Goal: Task Accomplishment & Management: Complete application form

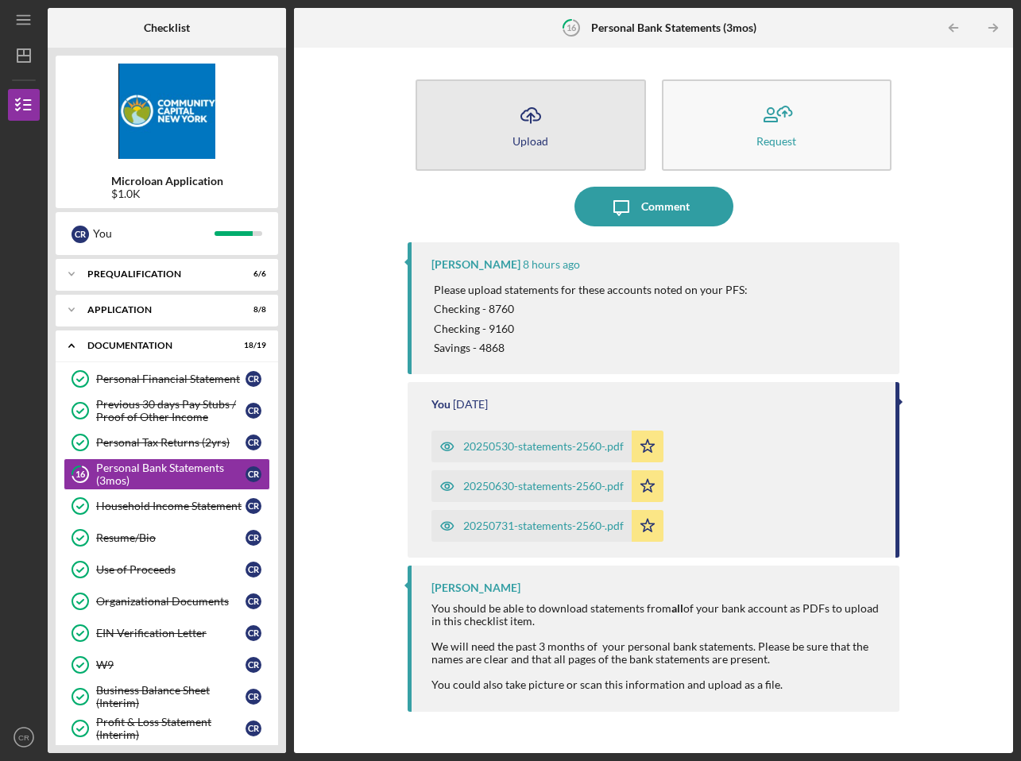
click at [547, 127] on icon "Icon/Upload" at bounding box center [531, 115] width 40 height 40
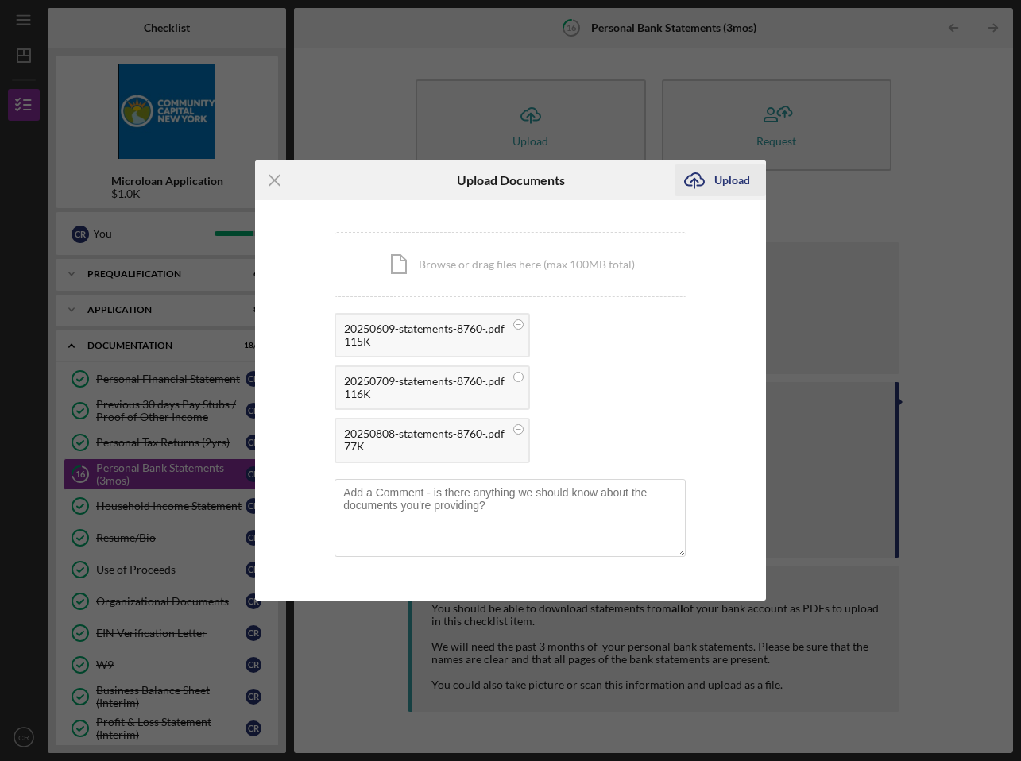
click at [722, 178] on div "Upload" at bounding box center [732, 180] width 36 height 32
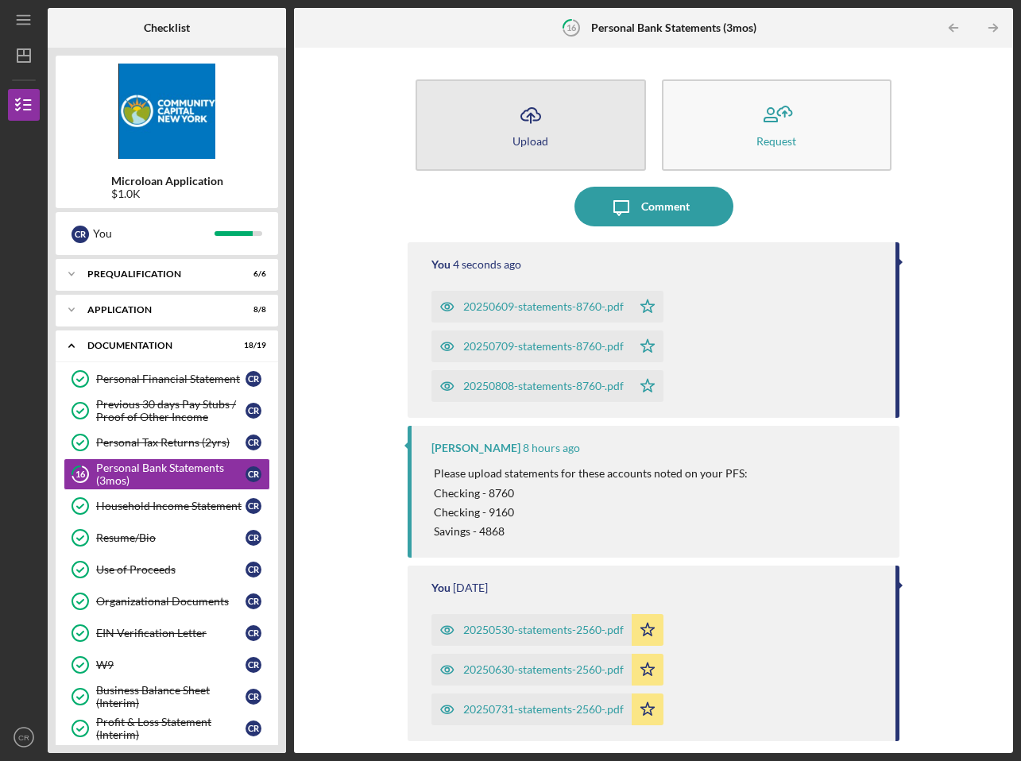
click at [539, 117] on icon "button" at bounding box center [530, 114] width 19 height 12
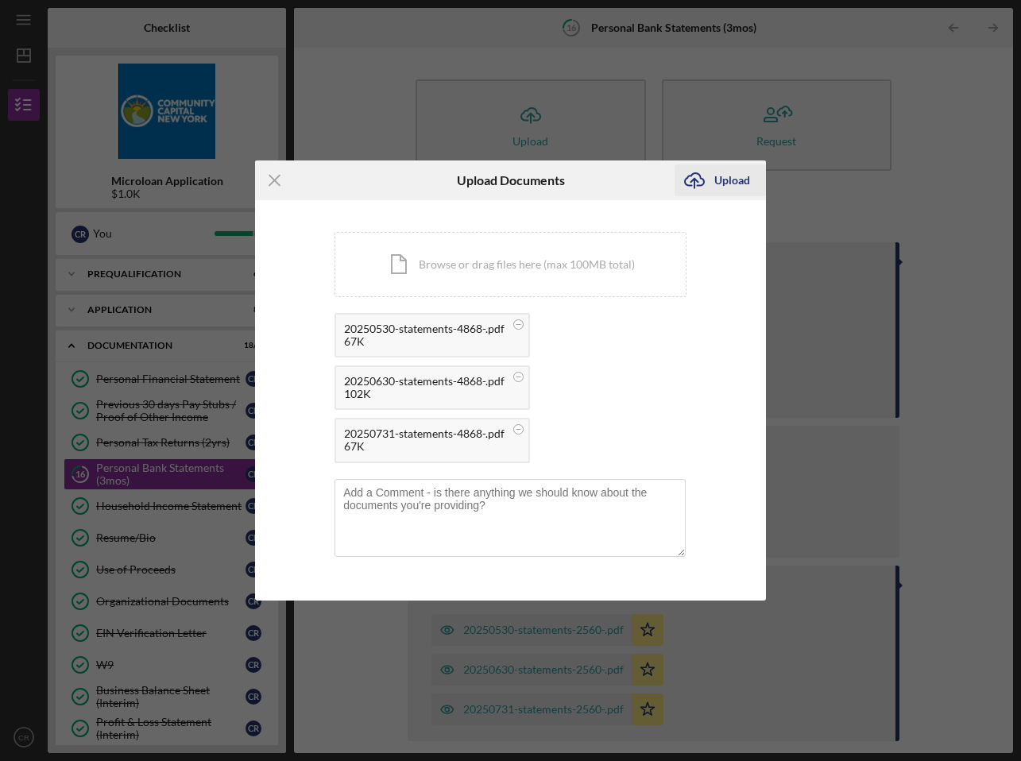
click at [717, 183] on div "Upload" at bounding box center [732, 180] width 36 height 32
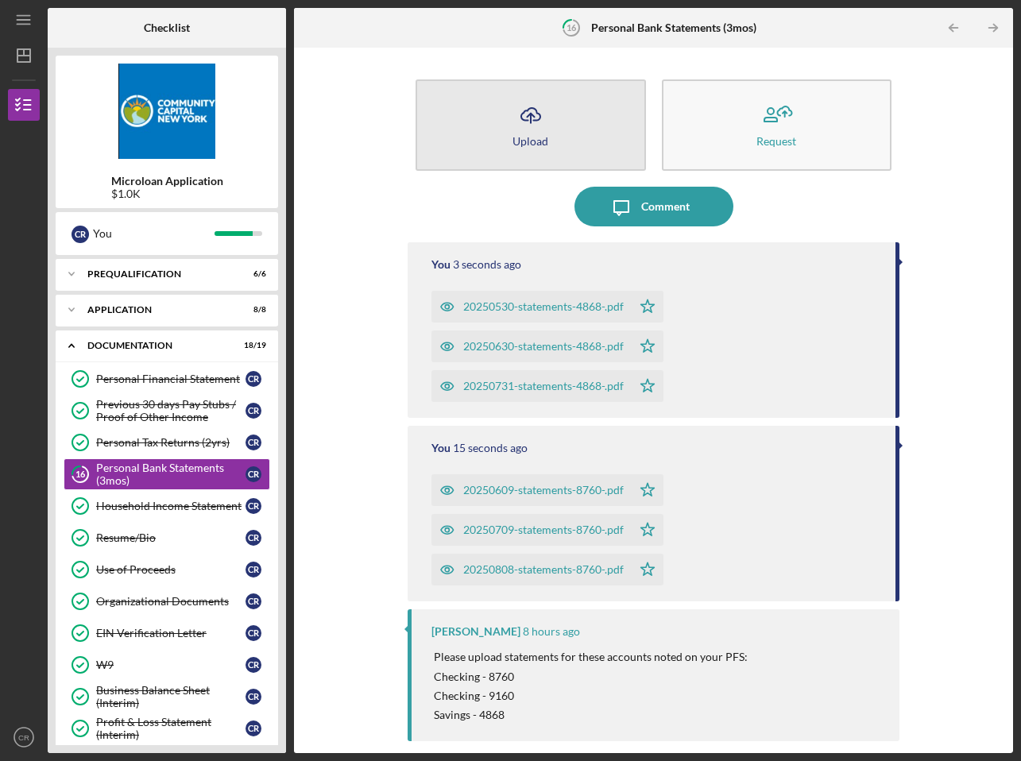
click at [543, 124] on icon "Icon/Upload" at bounding box center [531, 115] width 40 height 40
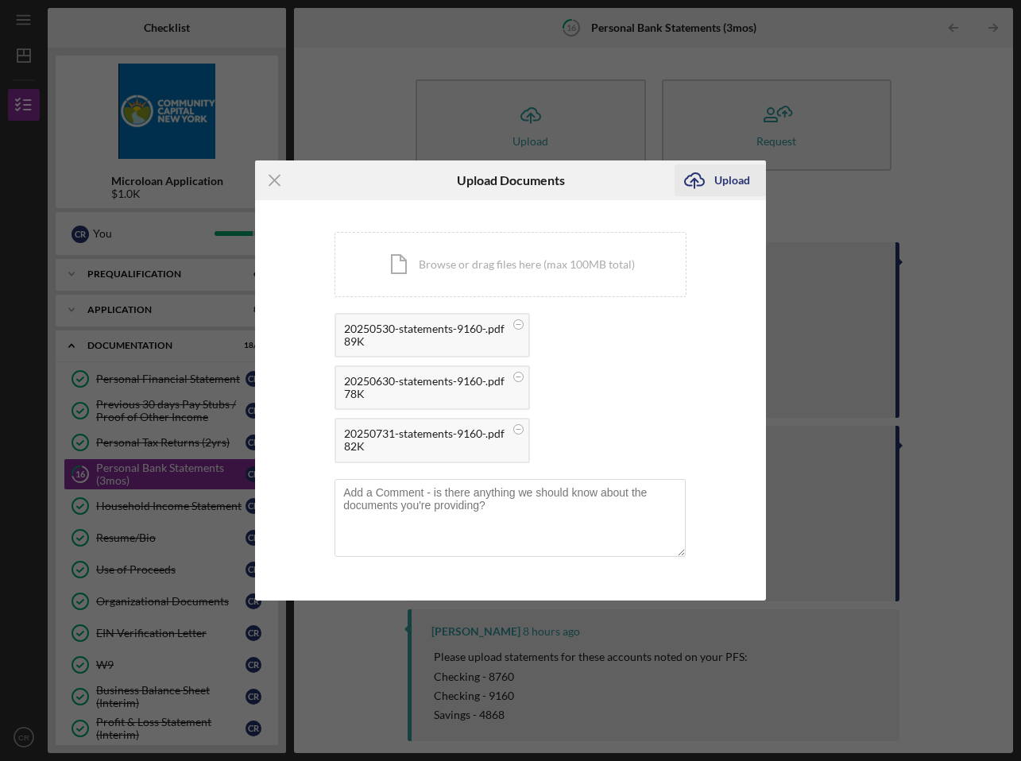
click at [724, 181] on div "Upload" at bounding box center [732, 180] width 36 height 32
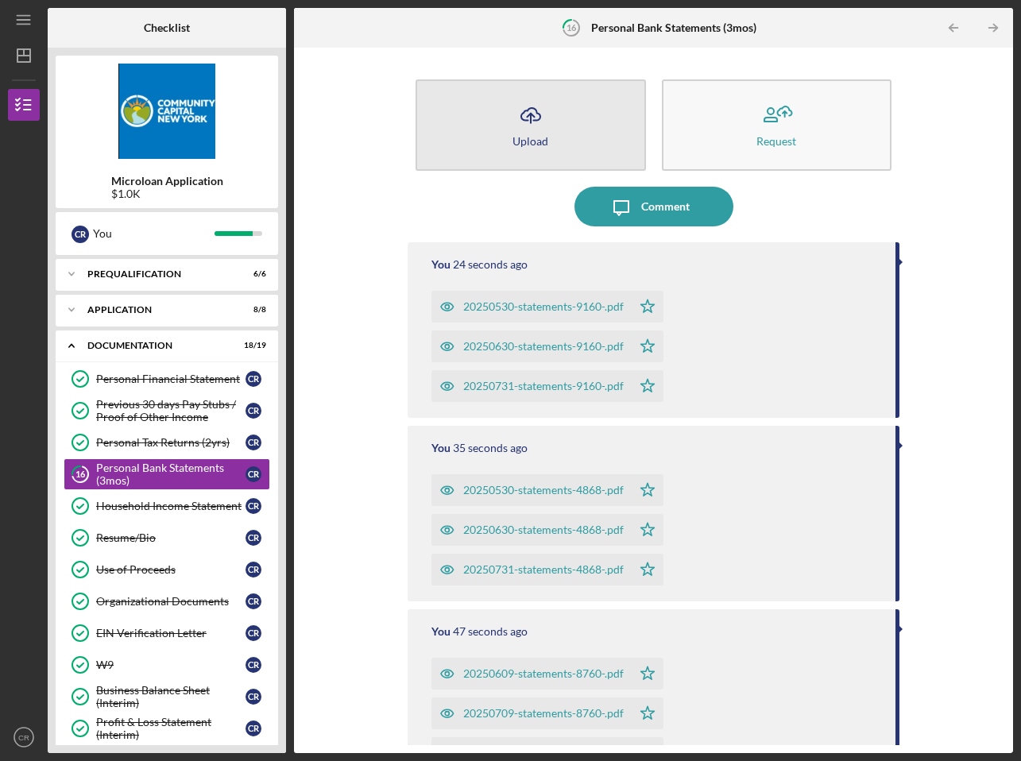
click at [543, 108] on icon "Icon/Upload" at bounding box center [531, 115] width 40 height 40
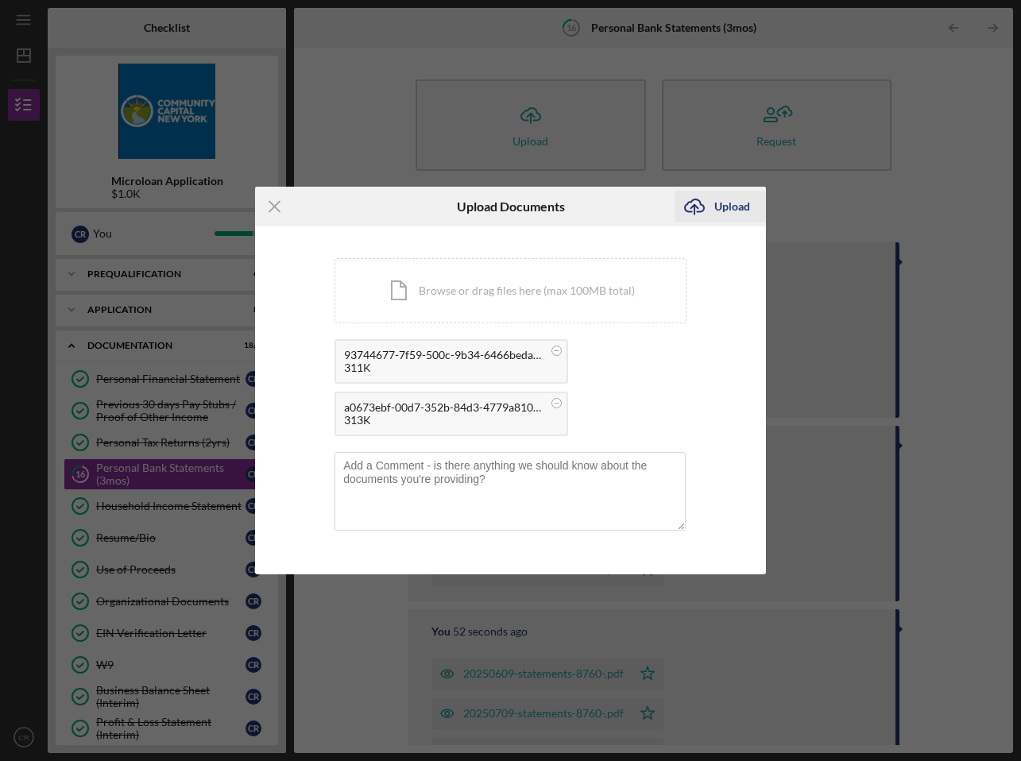
click at [717, 211] on div "Upload" at bounding box center [732, 207] width 36 height 32
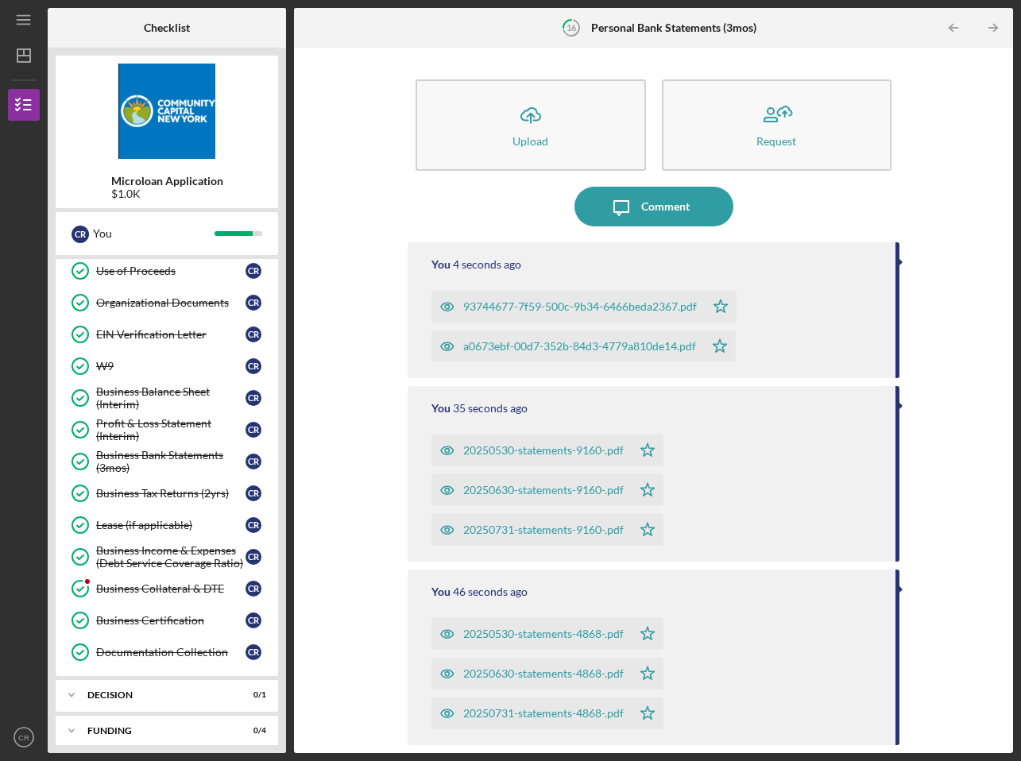
scroll to position [345, 0]
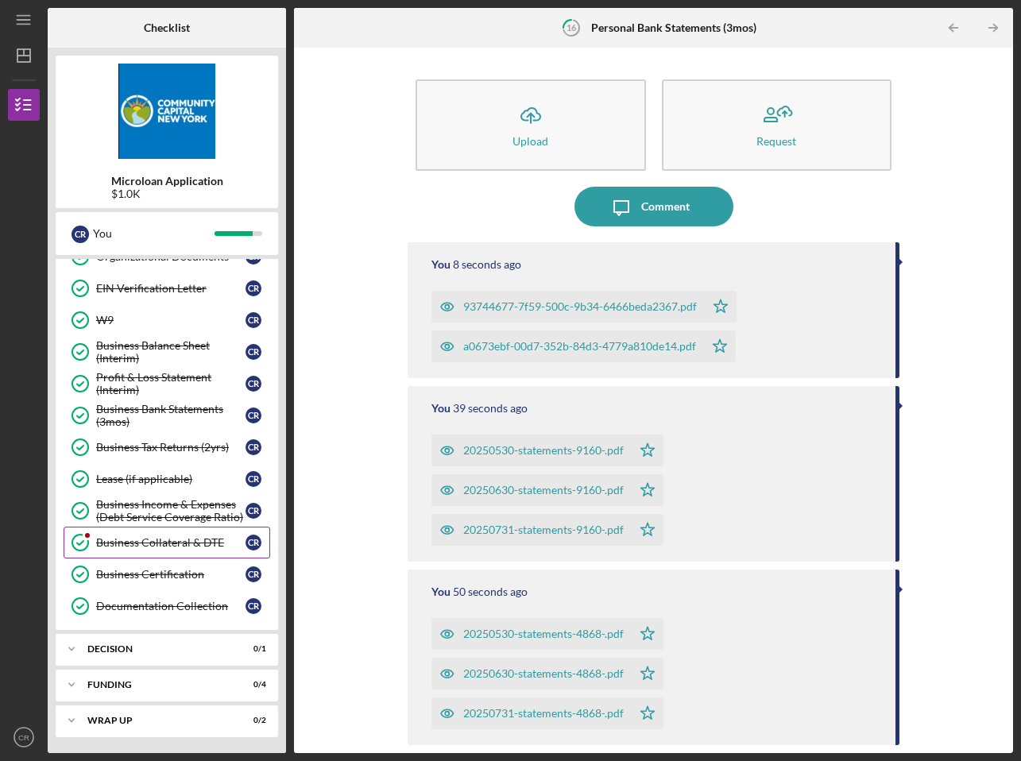
click at [180, 540] on div "Business Collateral & DTE" at bounding box center [170, 542] width 149 height 13
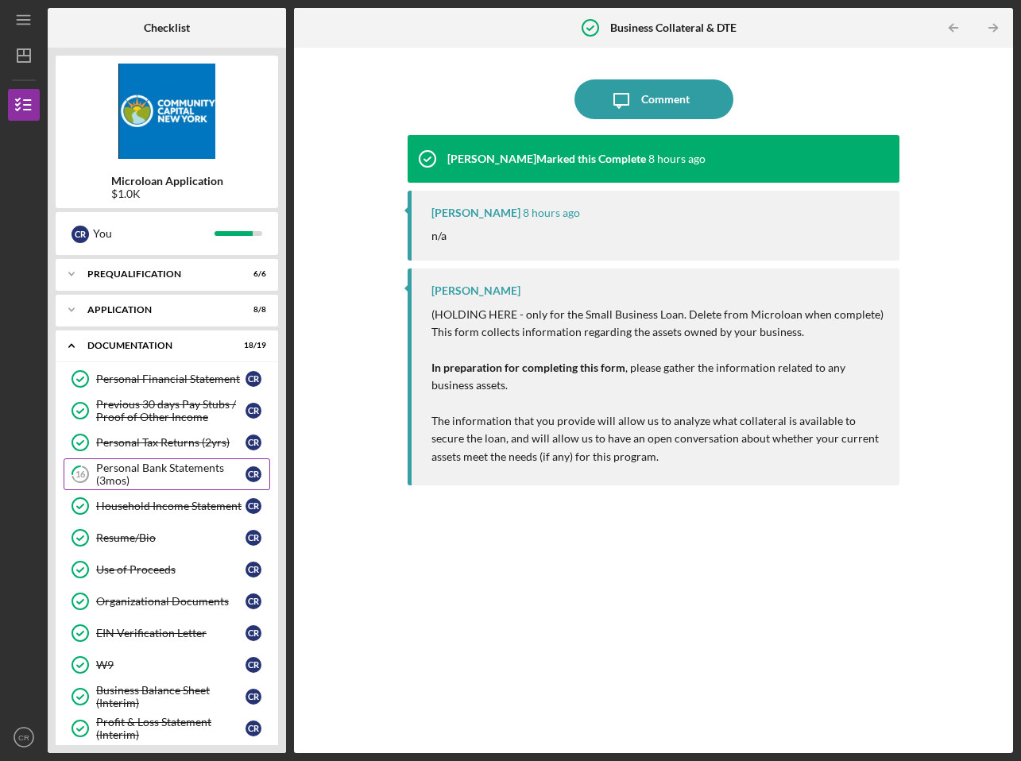
click at [187, 462] on div "Personal Bank Statements (3mos)" at bounding box center [170, 474] width 149 height 25
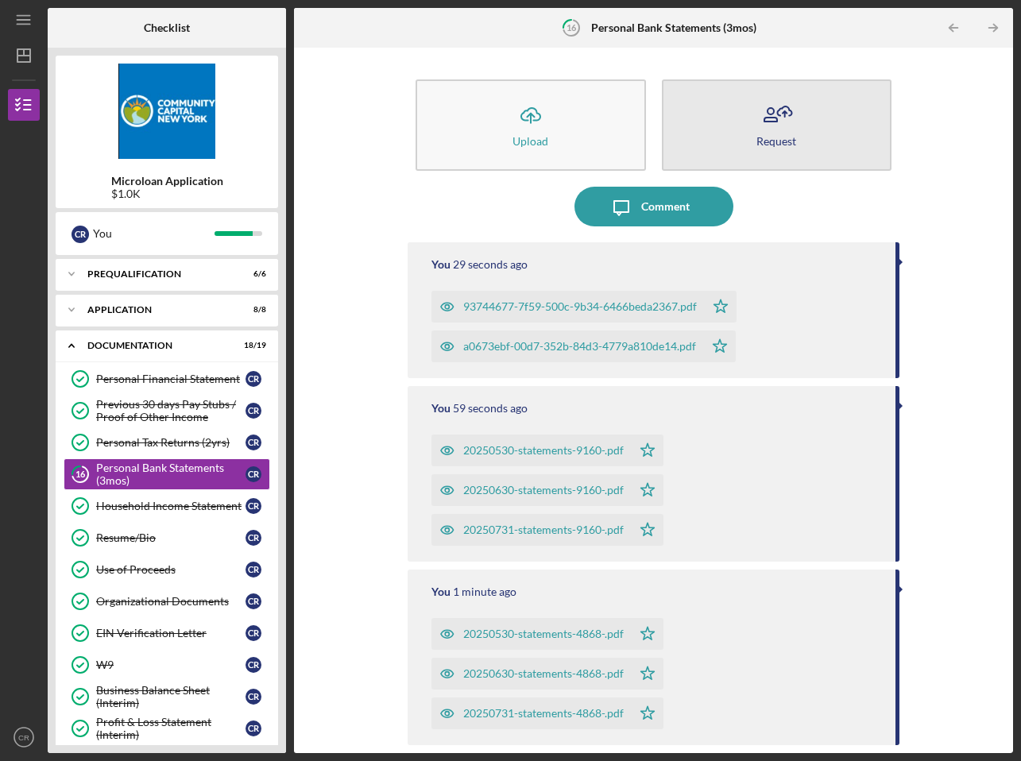
click at [814, 119] on button "Request" at bounding box center [777, 124] width 230 height 91
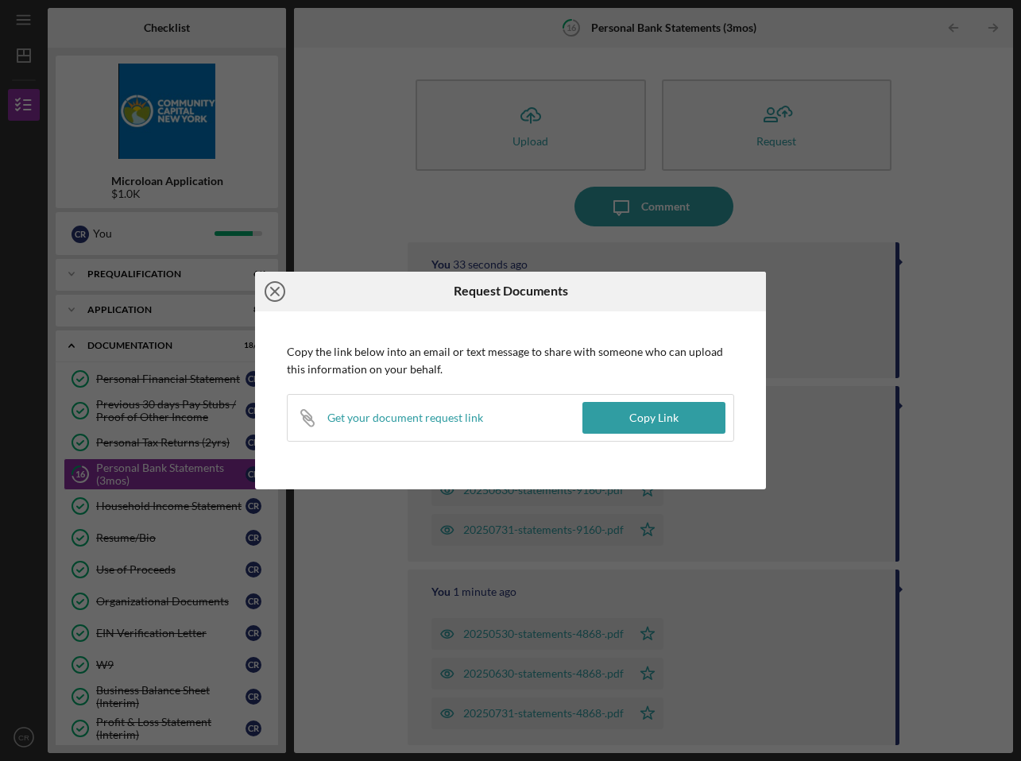
click at [280, 291] on icon "Icon/Close" at bounding box center [275, 292] width 40 height 40
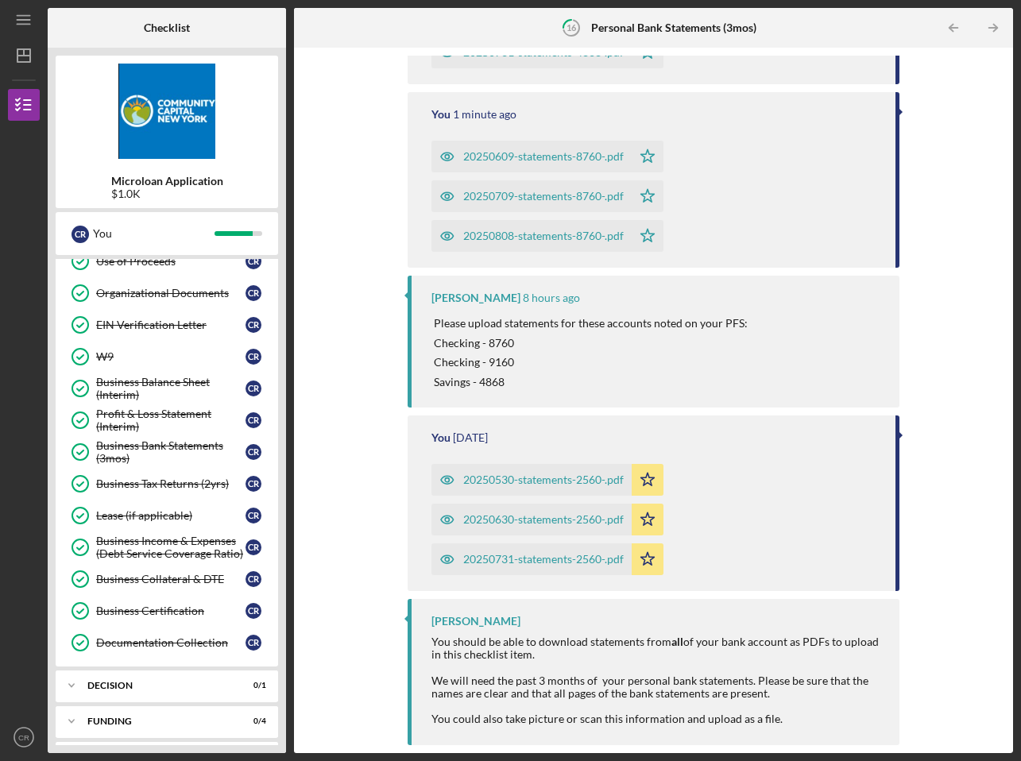
scroll to position [345, 0]
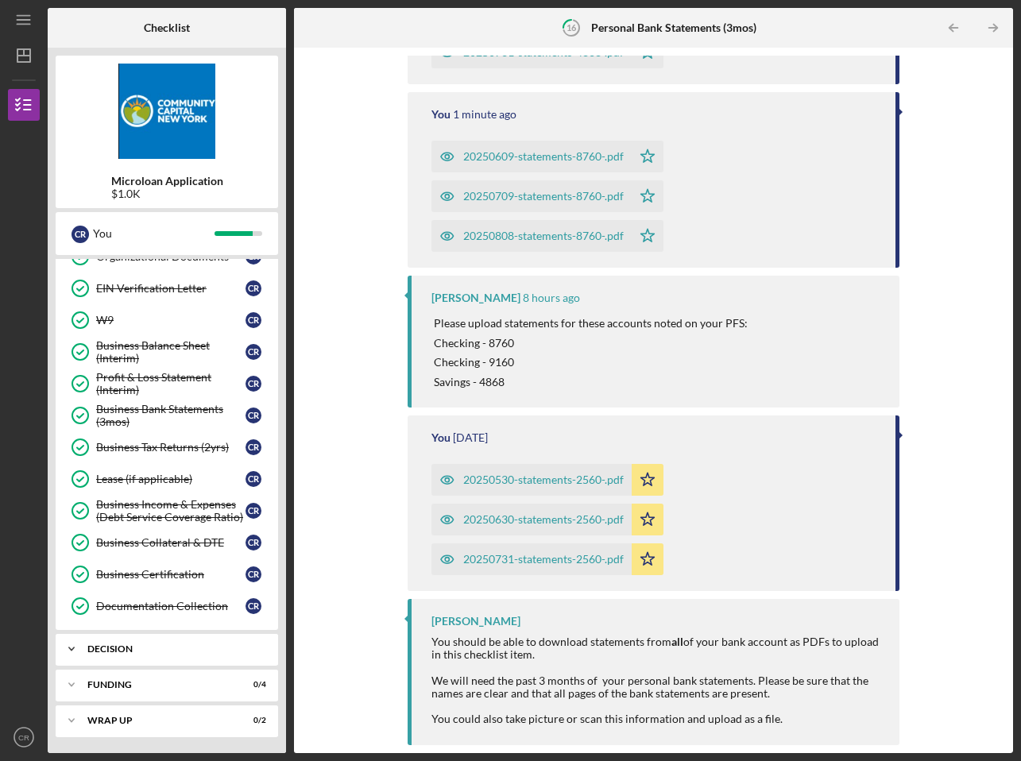
click at [75, 652] on icon "Icon/Expander" at bounding box center [72, 649] width 32 height 32
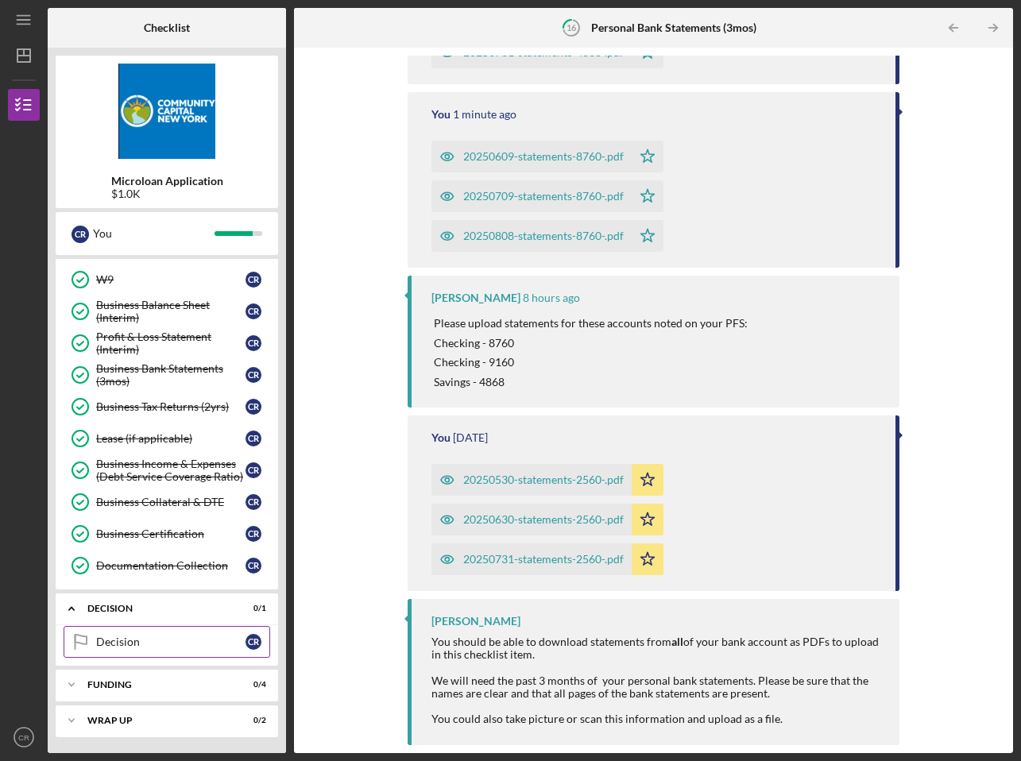
click at [184, 639] on div "Decision" at bounding box center [170, 642] width 149 height 13
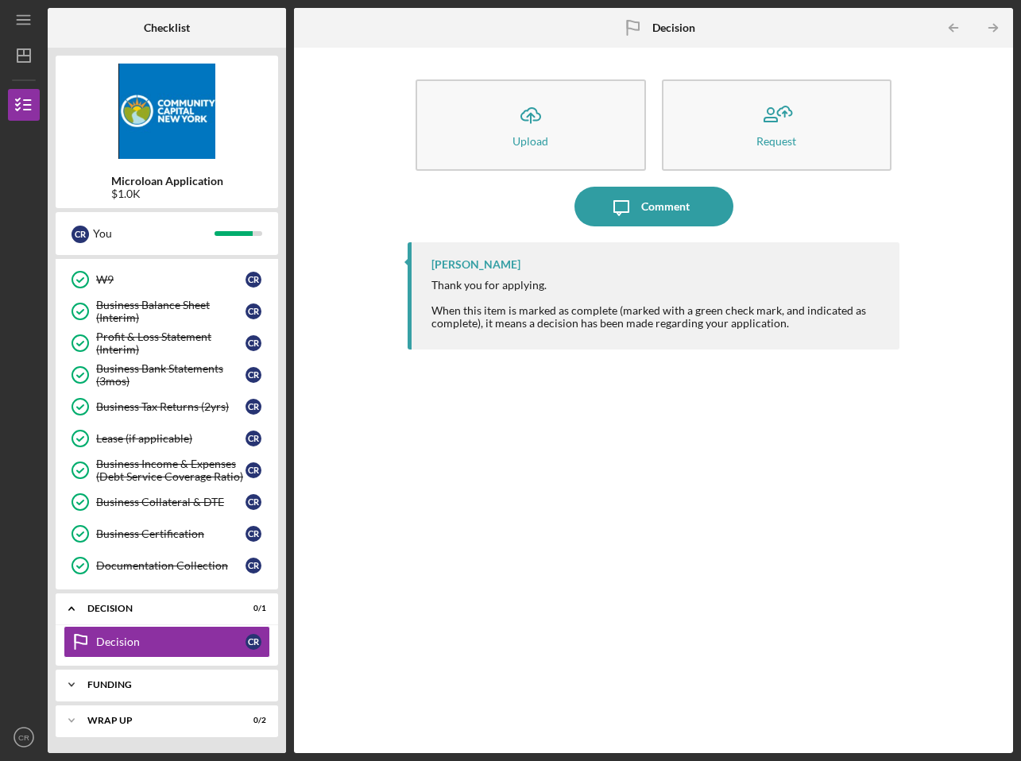
click at [135, 682] on div "Funding" at bounding box center [172, 685] width 171 height 10
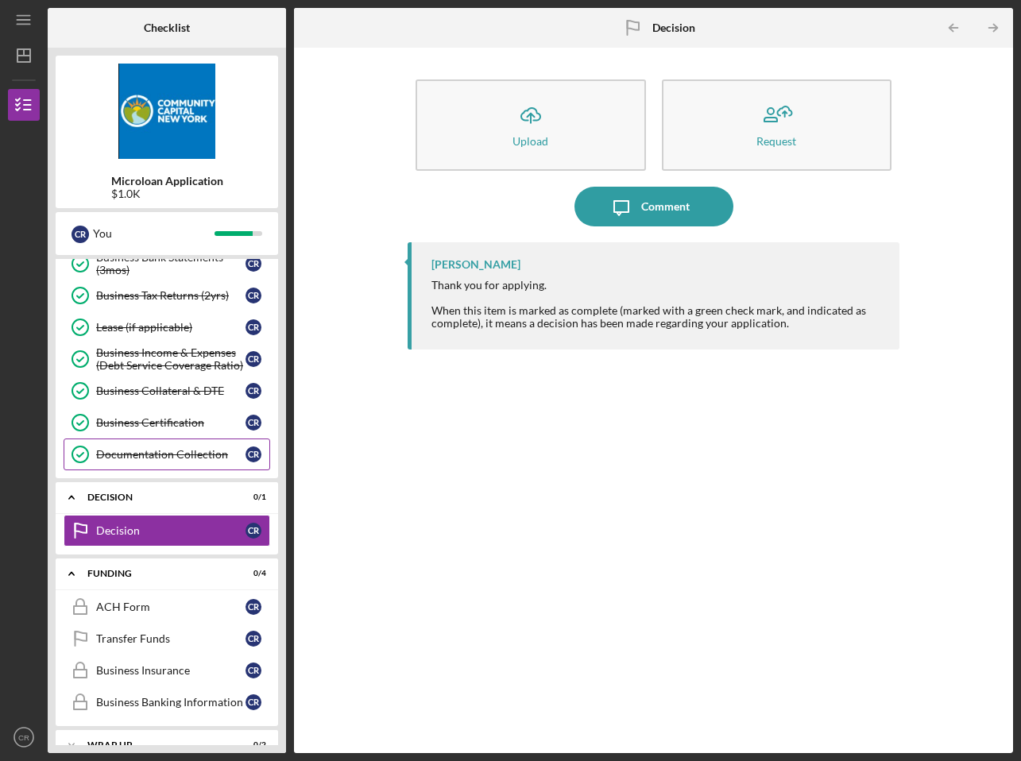
scroll to position [521, 0]
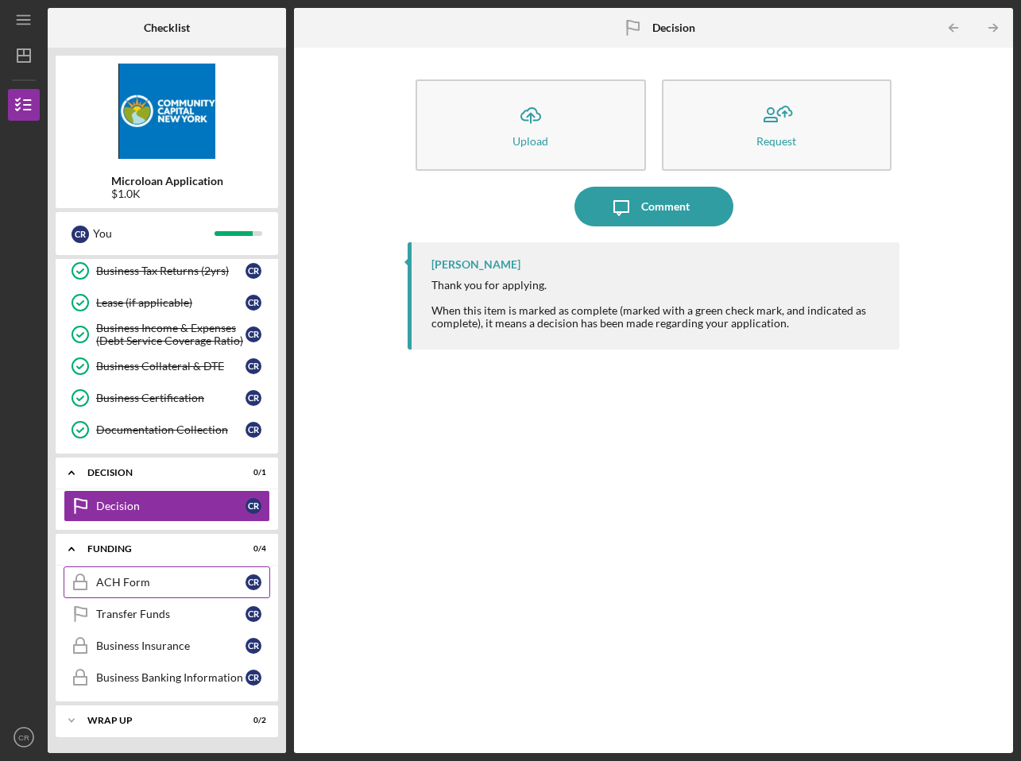
click at [167, 584] on div "ACH Form" at bounding box center [170, 582] width 149 height 13
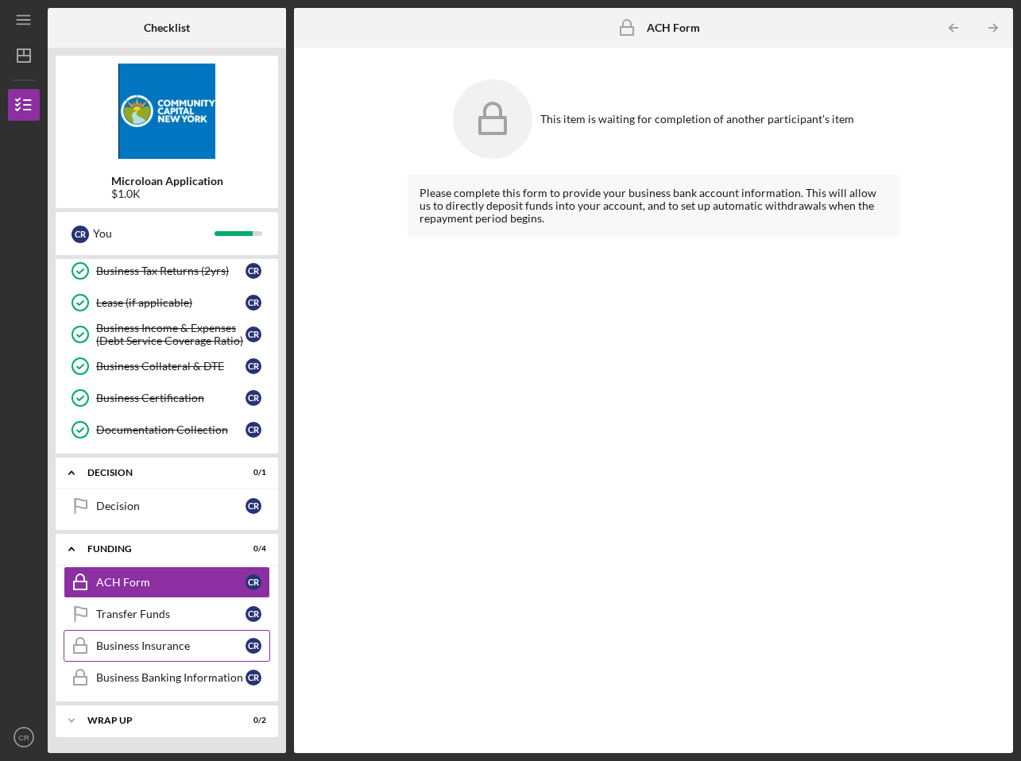
click at [208, 644] on div "Business Insurance" at bounding box center [170, 645] width 149 height 13
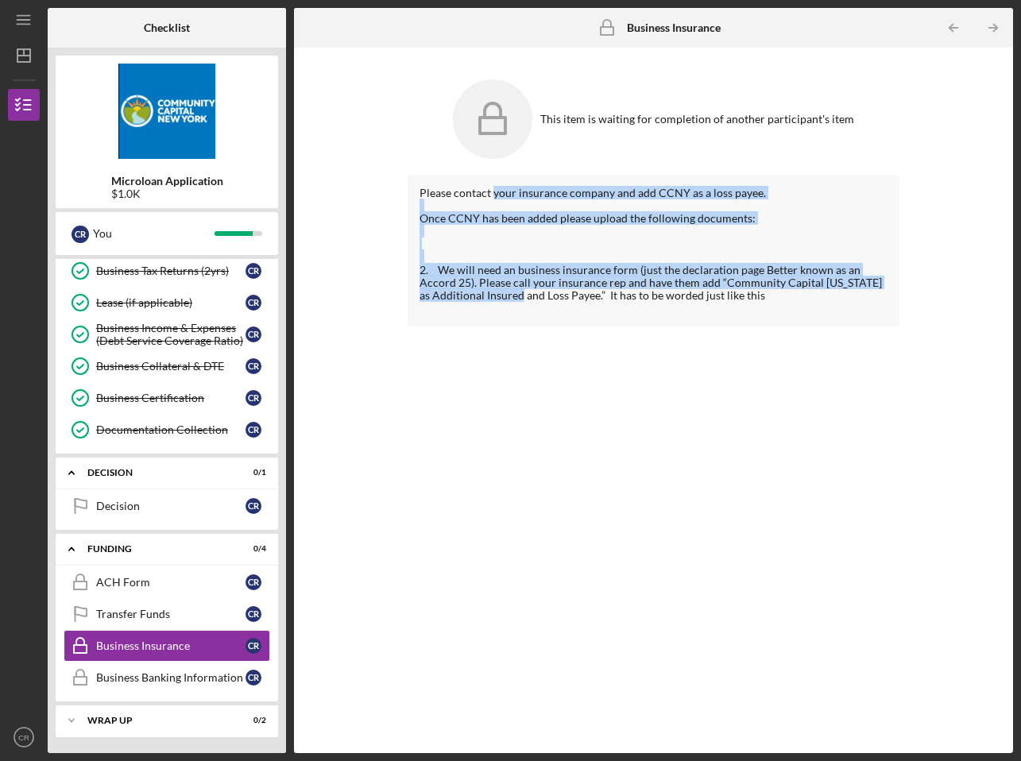
drag, startPoint x: 491, startPoint y: 192, endPoint x: 516, endPoint y: 298, distance: 108.7
click at [516, 298] on div "Please contact your insurance company and add CCNY as a loss payee. Once CCNY h…" at bounding box center [654, 251] width 493 height 152
click at [516, 298] on div "2. We will need an business insurance form (just the declaration page Better kn…" at bounding box center [653, 270] width 469 height 64
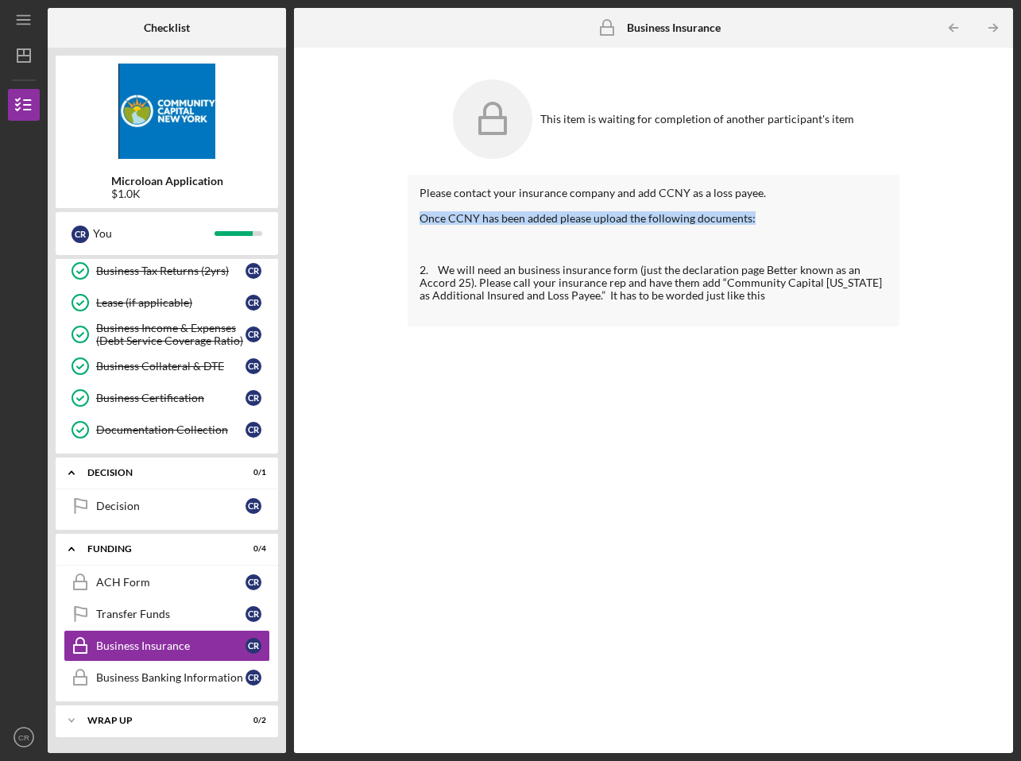
drag, startPoint x: 419, startPoint y: 218, endPoint x: 756, endPoint y: 223, distance: 336.9
click at [756, 223] on div "Once CCNY has been added please upload the following documents:" at bounding box center [653, 218] width 469 height 13
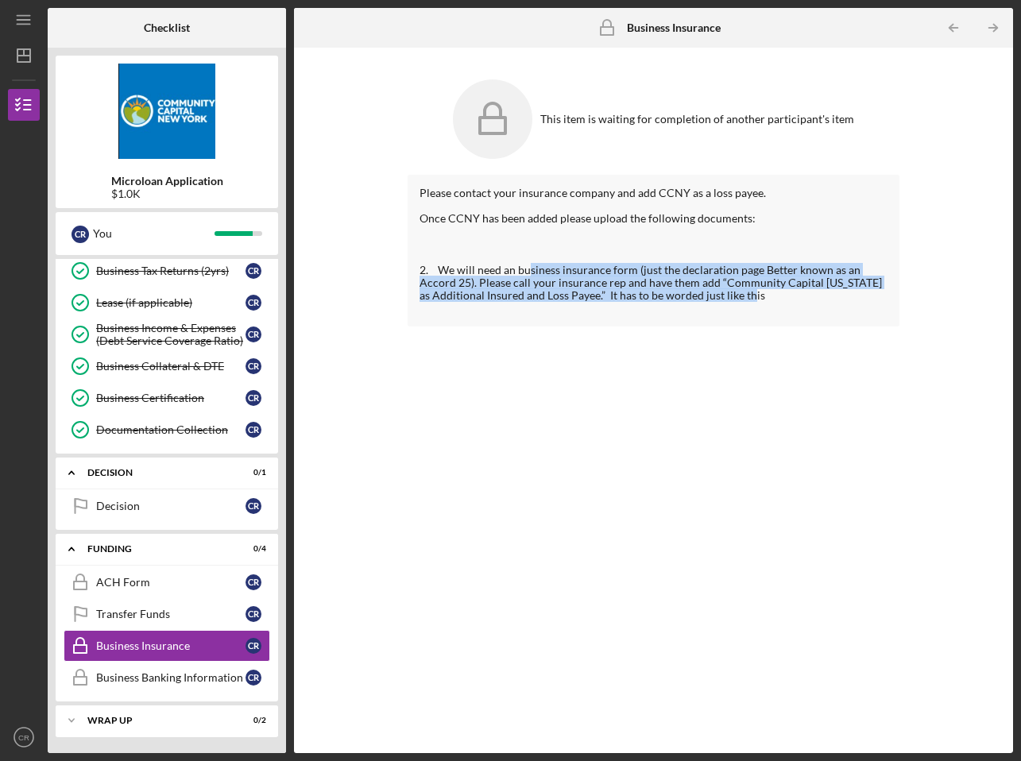
drag, startPoint x: 528, startPoint y: 269, endPoint x: 757, endPoint y: 299, distance: 230.8
click at [759, 300] on div "2. We will need an business insurance form (just the declaration page Better kn…" at bounding box center [653, 270] width 469 height 64
click at [756, 298] on div "2. We will need an business insurance form (just the declaration page Better kn…" at bounding box center [653, 270] width 469 height 64
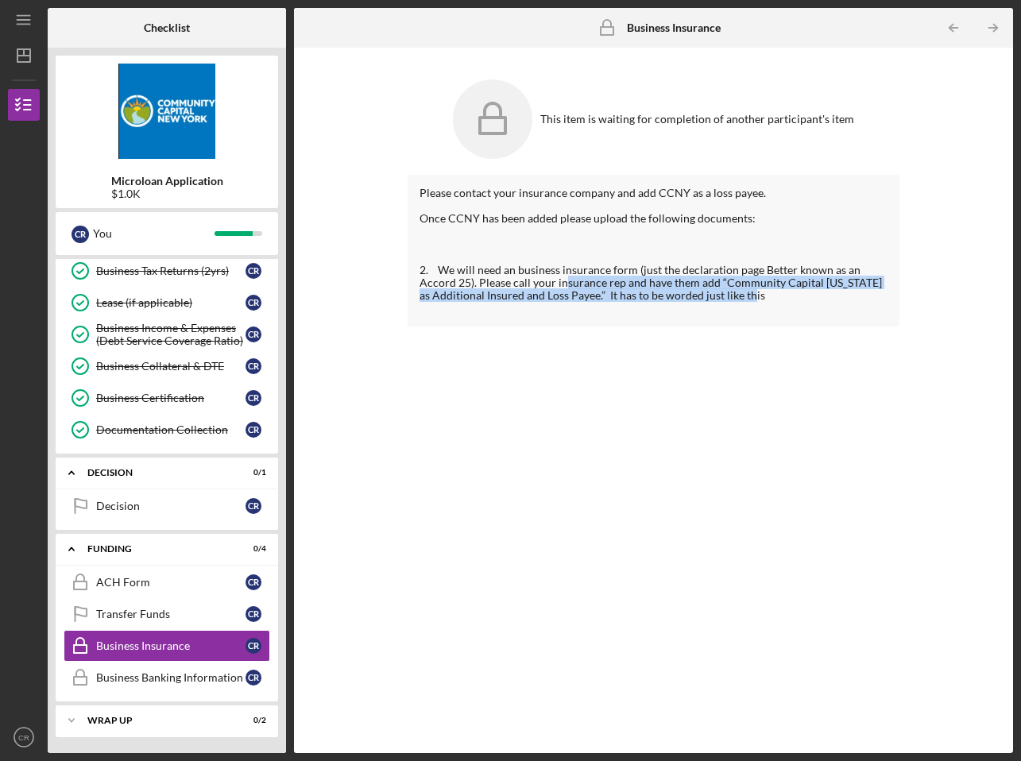
drag, startPoint x: 562, startPoint y: 283, endPoint x: 751, endPoint y: 297, distance: 189.6
click at [751, 297] on div "2. We will need an business insurance form (just the declaration page Better kn…" at bounding box center [653, 270] width 469 height 64
click at [751, 296] on div "2. We will need an business insurance form (just the declaration page Better kn…" at bounding box center [653, 270] width 469 height 64
drag, startPoint x: 593, startPoint y: 299, endPoint x: 768, endPoint y: 297, distance: 175.6
click at [768, 297] on div "2. We will need an business insurance form (just the declaration page Better kn…" at bounding box center [653, 270] width 469 height 64
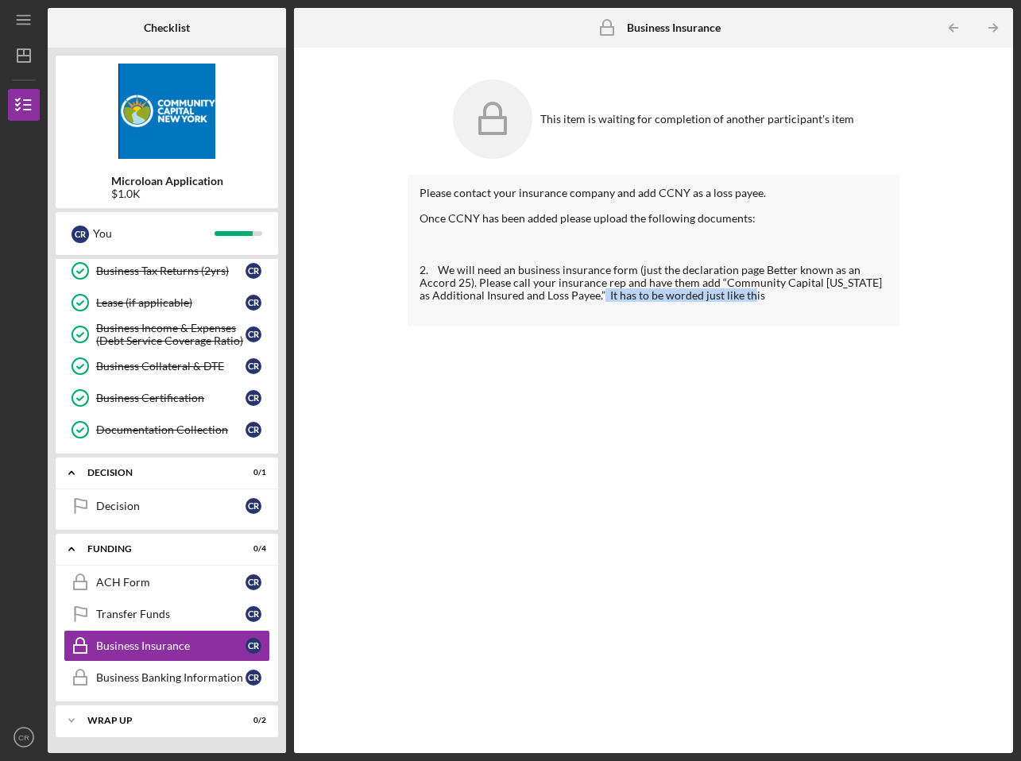
click at [768, 297] on div "2. We will need an business insurance form (just the declaration page Better kn…" at bounding box center [653, 270] width 469 height 64
click at [200, 673] on div "Business Banking Information" at bounding box center [170, 677] width 149 height 13
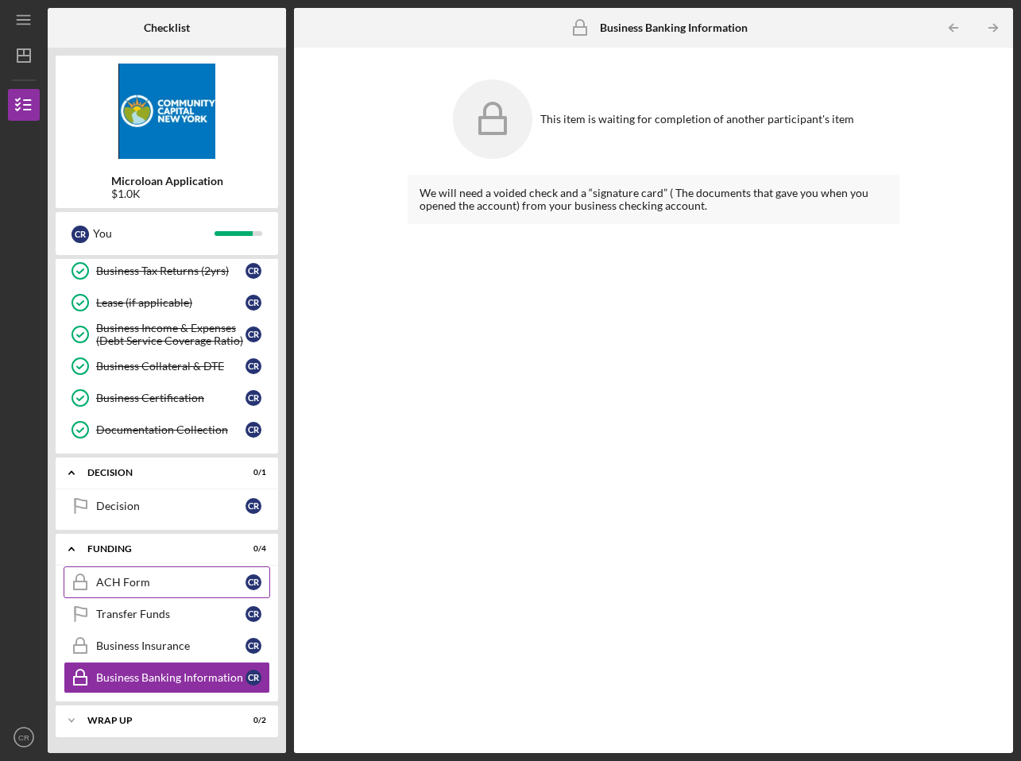
click at [199, 579] on div "ACH Form" at bounding box center [170, 582] width 149 height 13
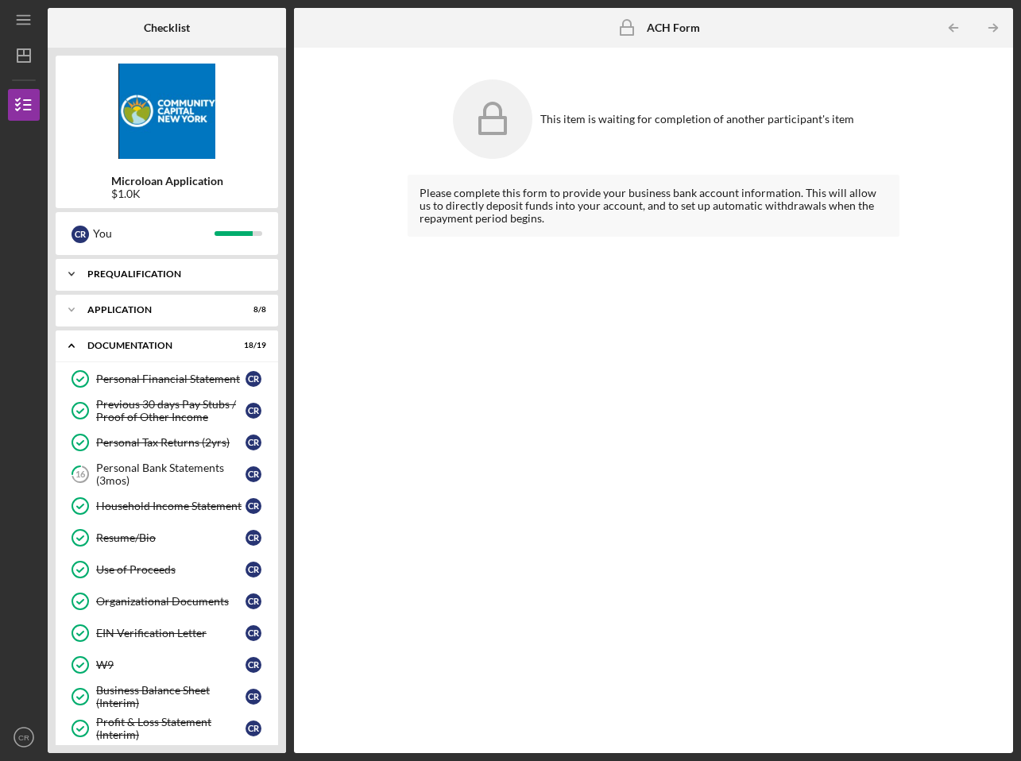
click at [97, 270] on div "Prequalification" at bounding box center [172, 274] width 171 height 10
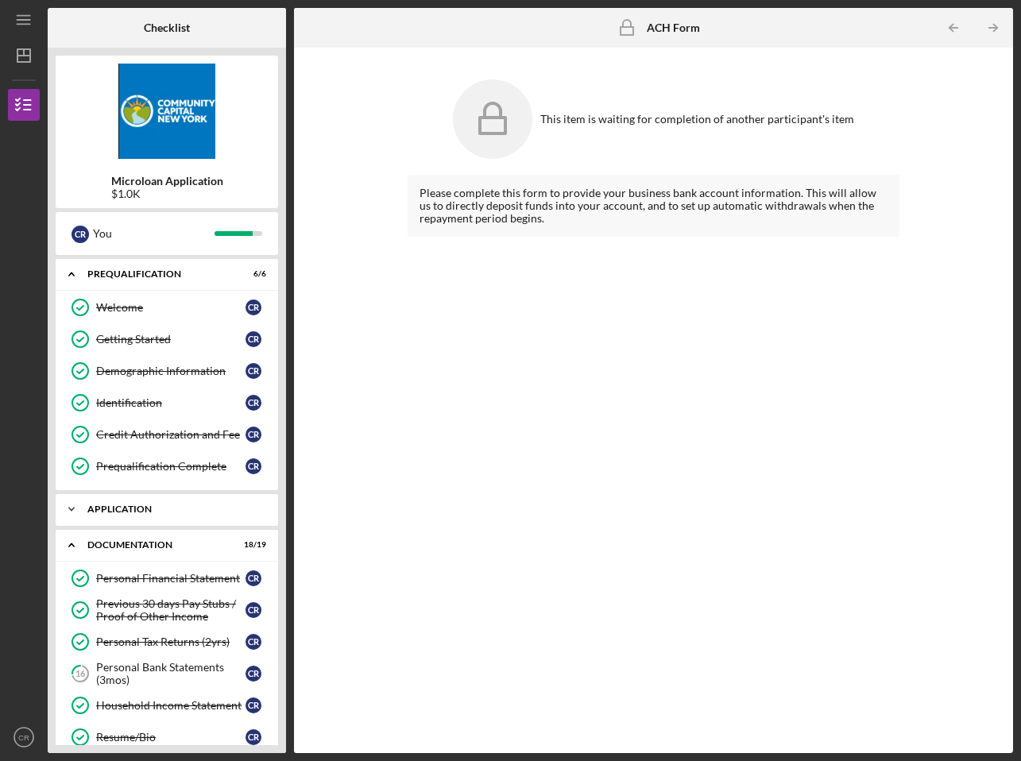
click at [110, 512] on div "Application" at bounding box center [172, 509] width 171 height 10
